Goal: Task Accomplishment & Management: Use online tool/utility

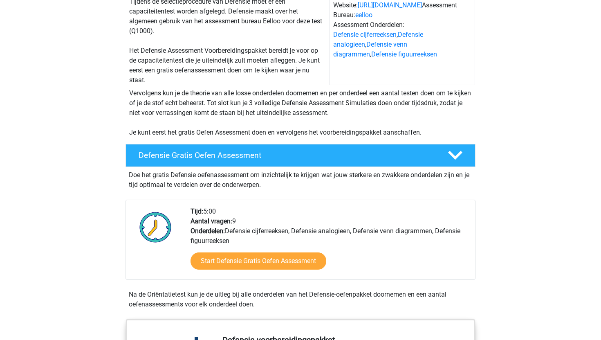
scroll to position [61, 0]
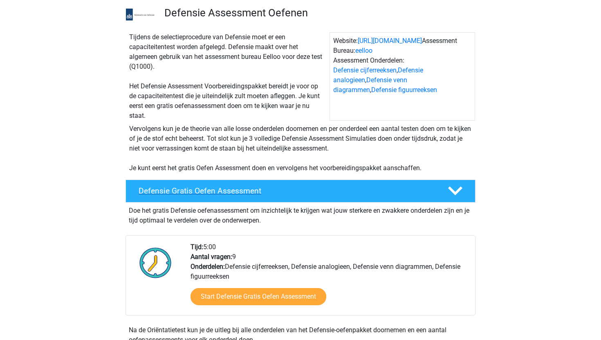
scroll to position [224, 0]
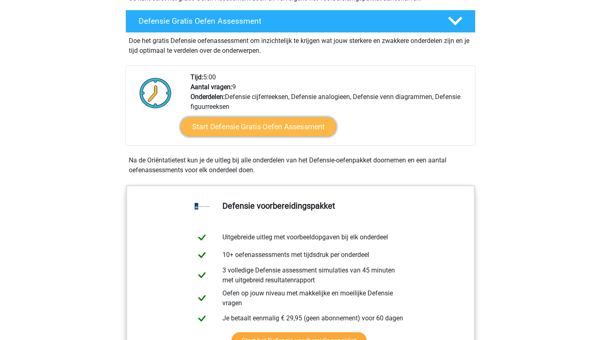
click at [264, 133] on link "Start Defensie Gratis Oefen Assessment" at bounding box center [258, 127] width 156 height 20
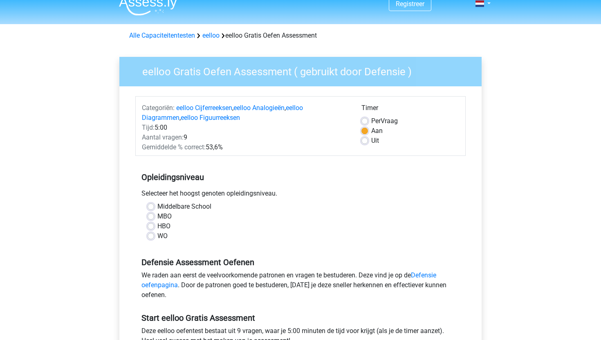
scroll to position [13, 0]
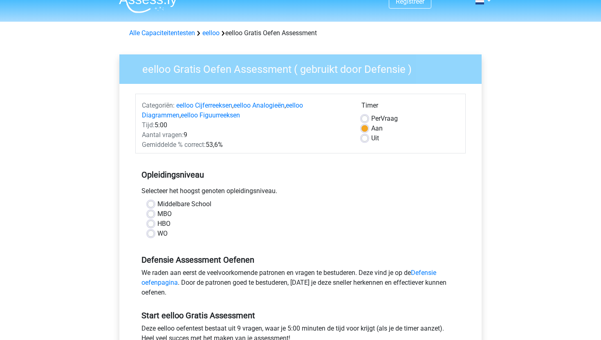
click at [163, 233] on label "WO" at bounding box center [162, 234] width 10 height 10
click at [154, 233] on input "WO" at bounding box center [151, 233] width 7 height 8
radio input "true"
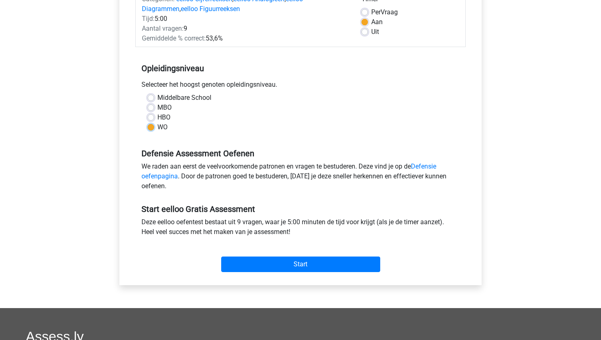
scroll to position [122, 0]
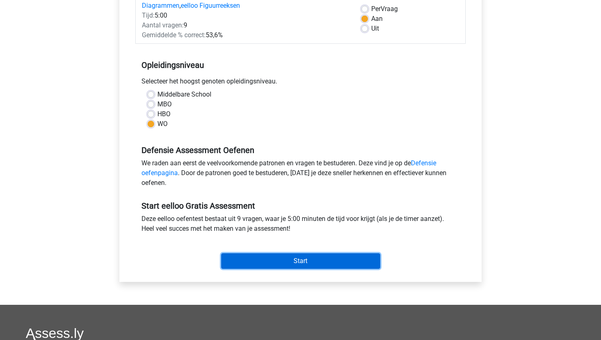
click at [329, 263] on input "Start" at bounding box center [300, 261] width 159 height 16
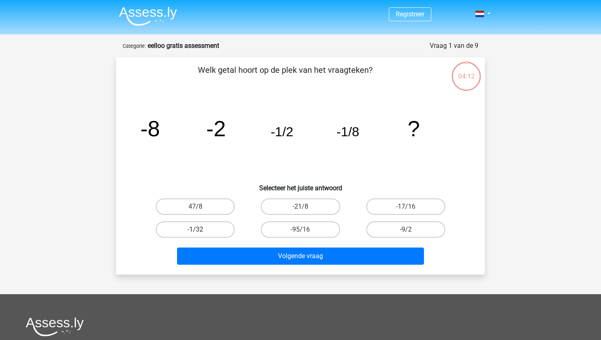
click at [214, 232] on label "-1/32" at bounding box center [195, 229] width 79 height 16
click at [201, 232] on input "-1/32" at bounding box center [197, 231] width 5 height 5
radio input "true"
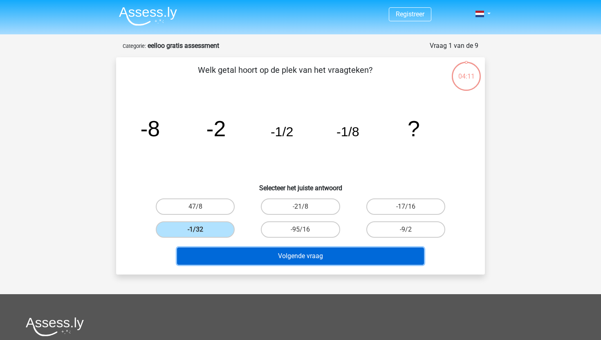
click at [284, 256] on button "Volgende vraag" at bounding box center [300, 255] width 247 height 17
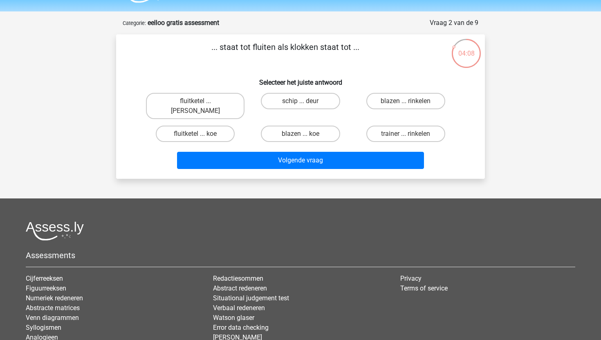
scroll to position [9, 0]
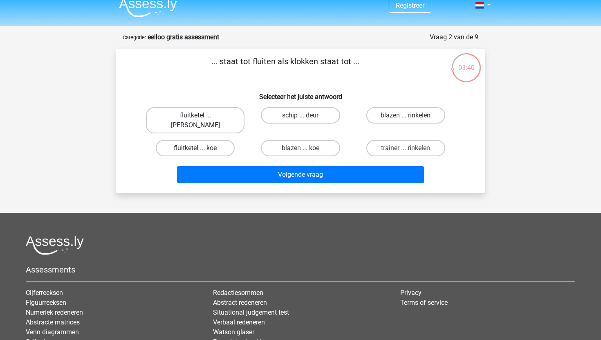
click at [225, 116] on label "fluitketel ... luiden" at bounding box center [195, 120] width 99 height 26
click at [201, 116] on input "fluitketel ... luiden" at bounding box center [197, 117] width 5 height 5
radio input "true"
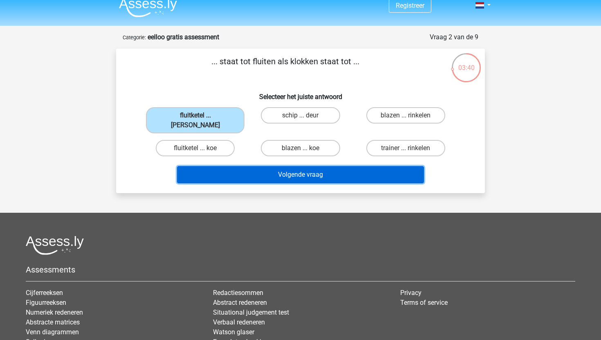
click at [272, 166] on button "Volgende vraag" at bounding box center [300, 174] width 247 height 17
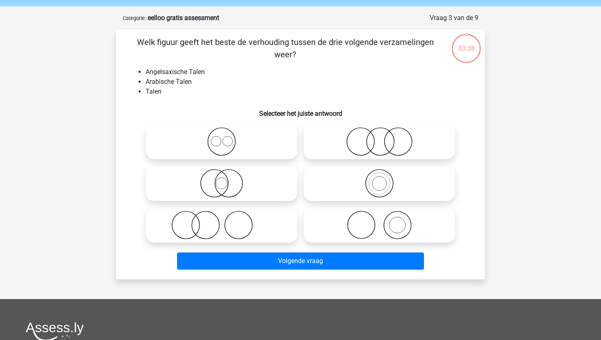
scroll to position [41, 0]
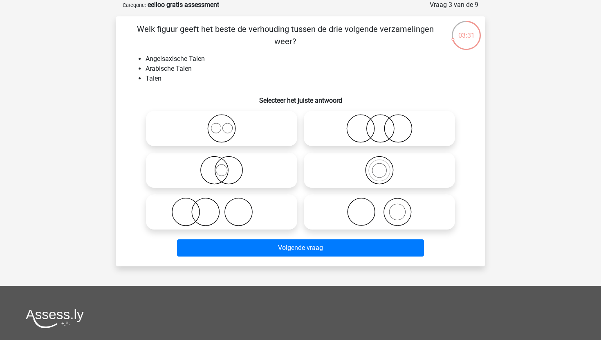
click at [235, 109] on div at bounding box center [222, 129] width 158 height 42
click at [242, 126] on icon at bounding box center [221, 128] width 145 height 29
click at [227, 124] on input "radio" at bounding box center [224, 121] width 5 height 5
radio input "true"
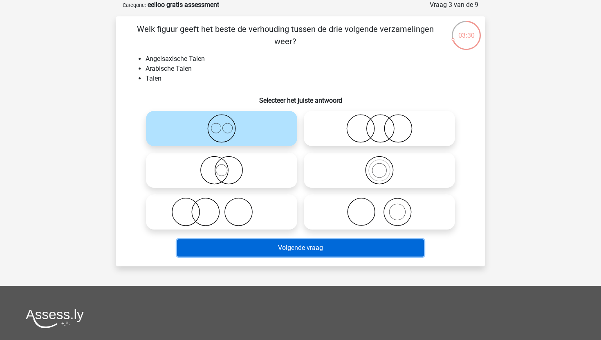
click at [337, 255] on button "Volgende vraag" at bounding box center [300, 247] width 247 height 17
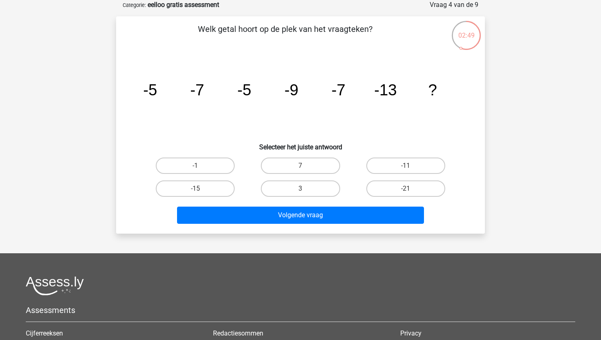
click at [410, 169] on input "-11" at bounding box center [408, 168] width 5 height 5
radio input "true"
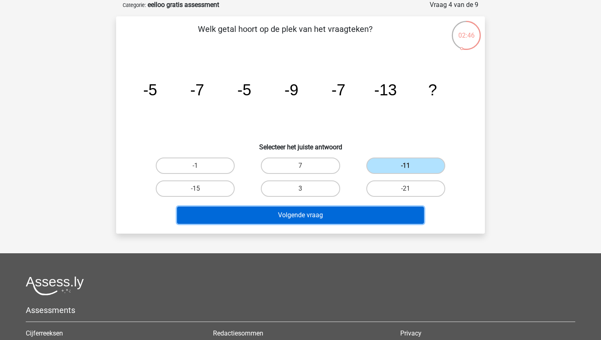
click at [378, 214] on button "Volgende vraag" at bounding box center [300, 215] width 247 height 17
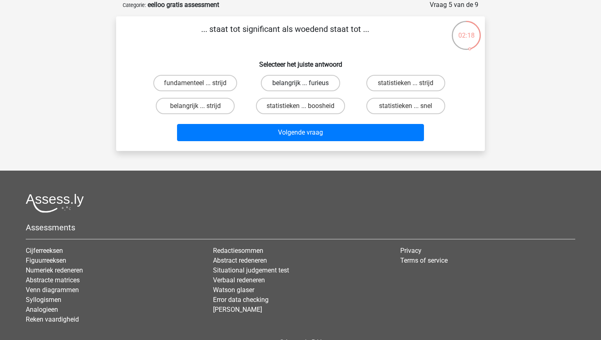
click at [317, 80] on label "belangrijk ... furieus" at bounding box center [300, 83] width 79 height 16
click at [306, 83] on input "belangrijk ... furieus" at bounding box center [303, 85] width 5 height 5
radio input "true"
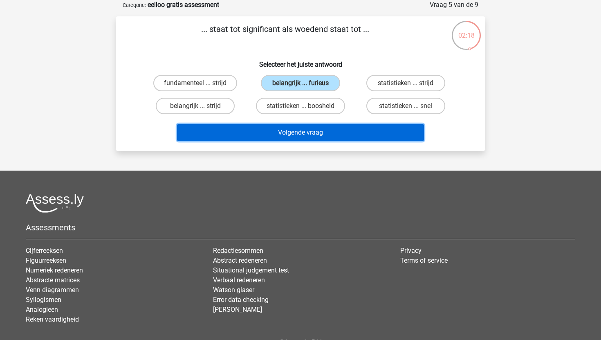
click at [327, 135] on button "Volgende vraag" at bounding box center [300, 132] width 247 height 17
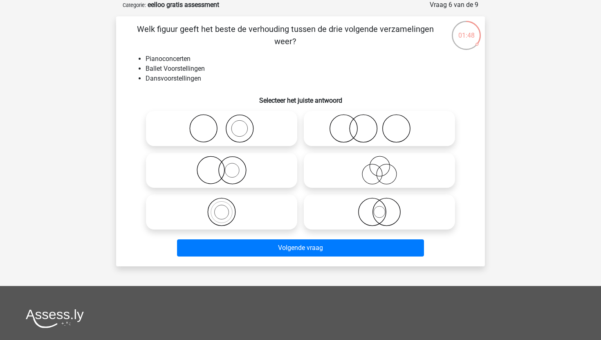
click at [255, 128] on icon at bounding box center [221, 128] width 145 height 29
click at [227, 124] on input "radio" at bounding box center [224, 121] width 5 height 5
radio input "true"
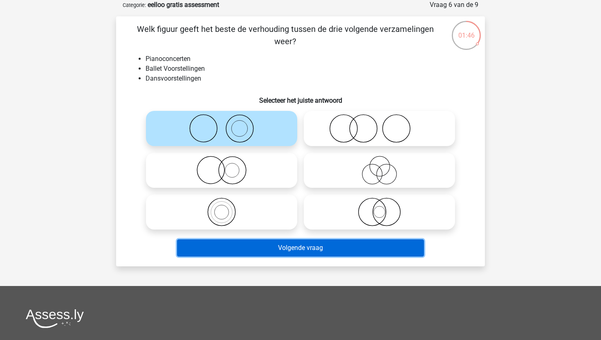
click at [330, 245] on button "Volgende vraag" at bounding box center [300, 247] width 247 height 17
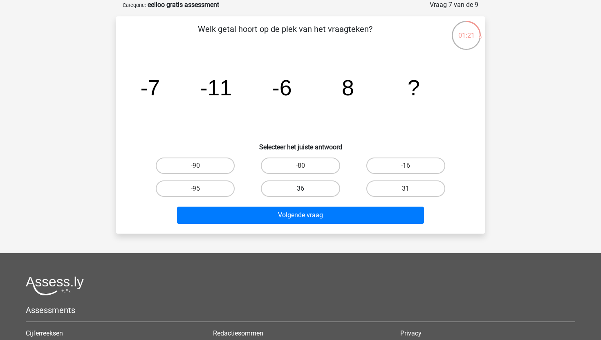
click at [316, 188] on label "36" at bounding box center [300, 188] width 79 height 16
click at [306, 189] on input "36" at bounding box center [303, 191] width 5 height 5
radio input "true"
click at [348, 227] on div "Welk getal hoort op de plek van het vraagteken? image/svg+xml -7 -11 -6 8 ? Sel…" at bounding box center [300, 124] width 369 height 217
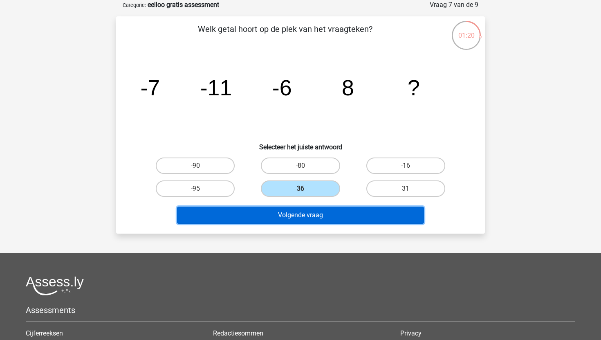
click at [369, 215] on button "Volgende vraag" at bounding box center [300, 215] width 247 height 17
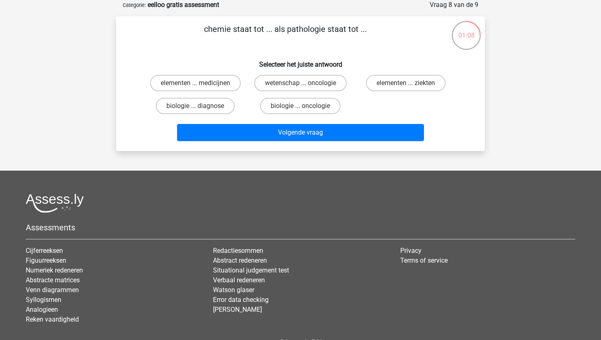
click at [409, 85] on input "elementen ... ziekten" at bounding box center [408, 85] width 5 height 5
radio input "true"
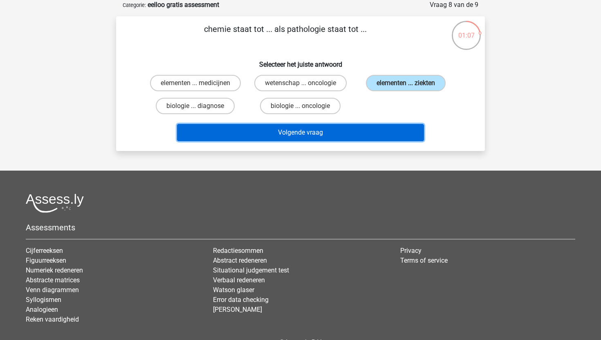
click at [372, 126] on button "Volgende vraag" at bounding box center [300, 132] width 247 height 17
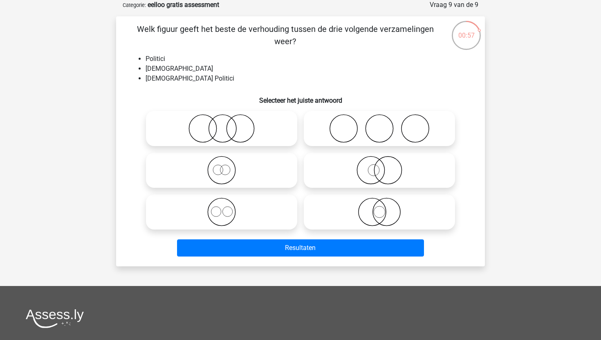
click at [223, 115] on icon at bounding box center [221, 128] width 145 height 29
click at [223, 119] on input "radio" at bounding box center [224, 121] width 5 height 5
radio input "true"
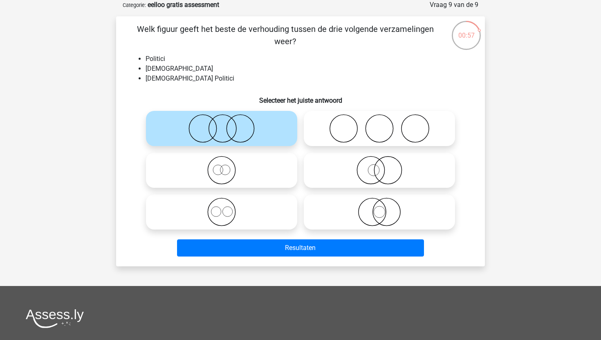
click at [353, 239] on div "Resultaten" at bounding box center [300, 246] width 343 height 27
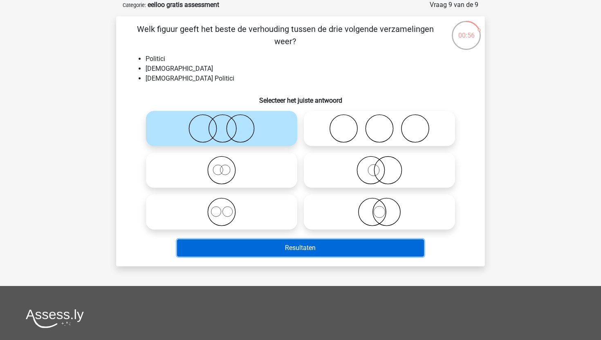
click at [358, 244] on button "Resultaten" at bounding box center [300, 247] width 247 height 17
